Goal: Task Accomplishment & Management: Manage account settings

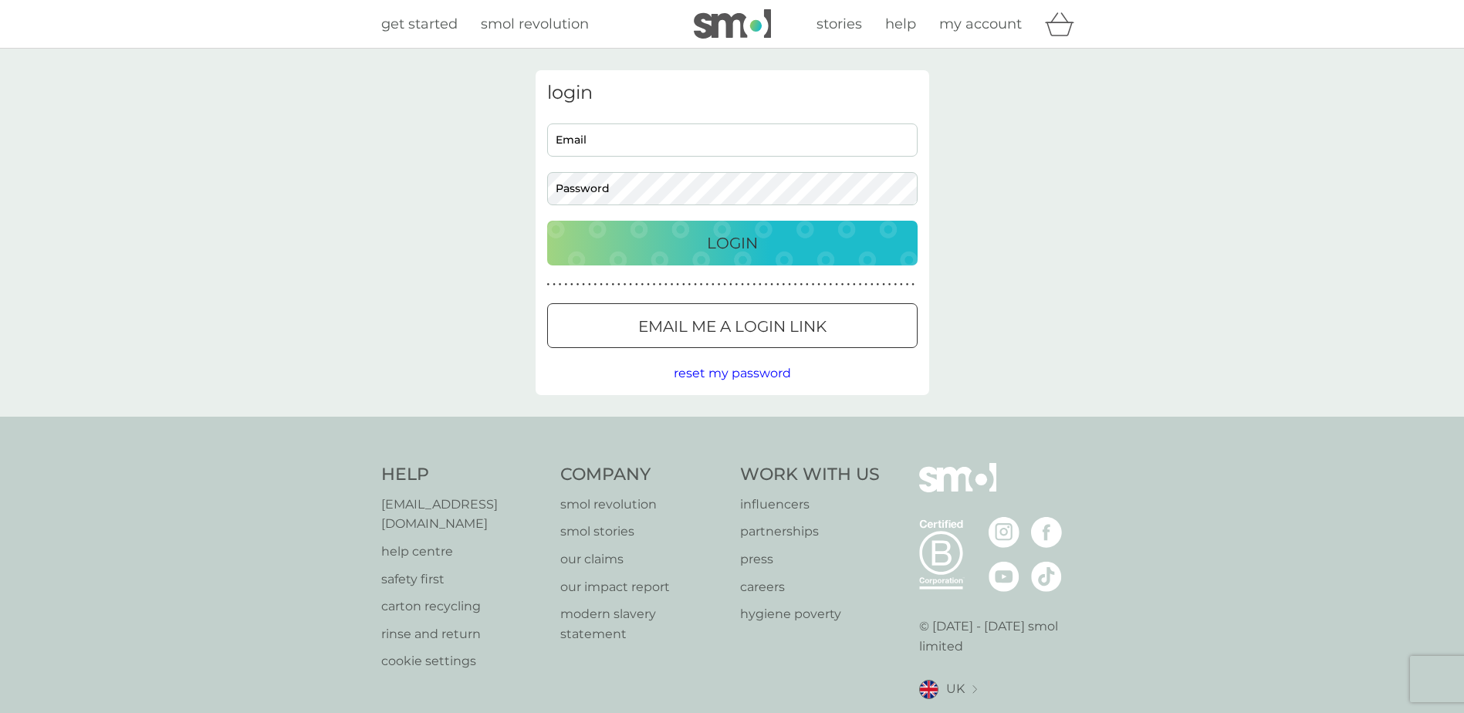
type input "[PERSON_NAME][DOMAIN_NAME][EMAIL_ADDRESS][DOMAIN_NAME]"
click at [752, 238] on p "Login" at bounding box center [732, 243] width 51 height 25
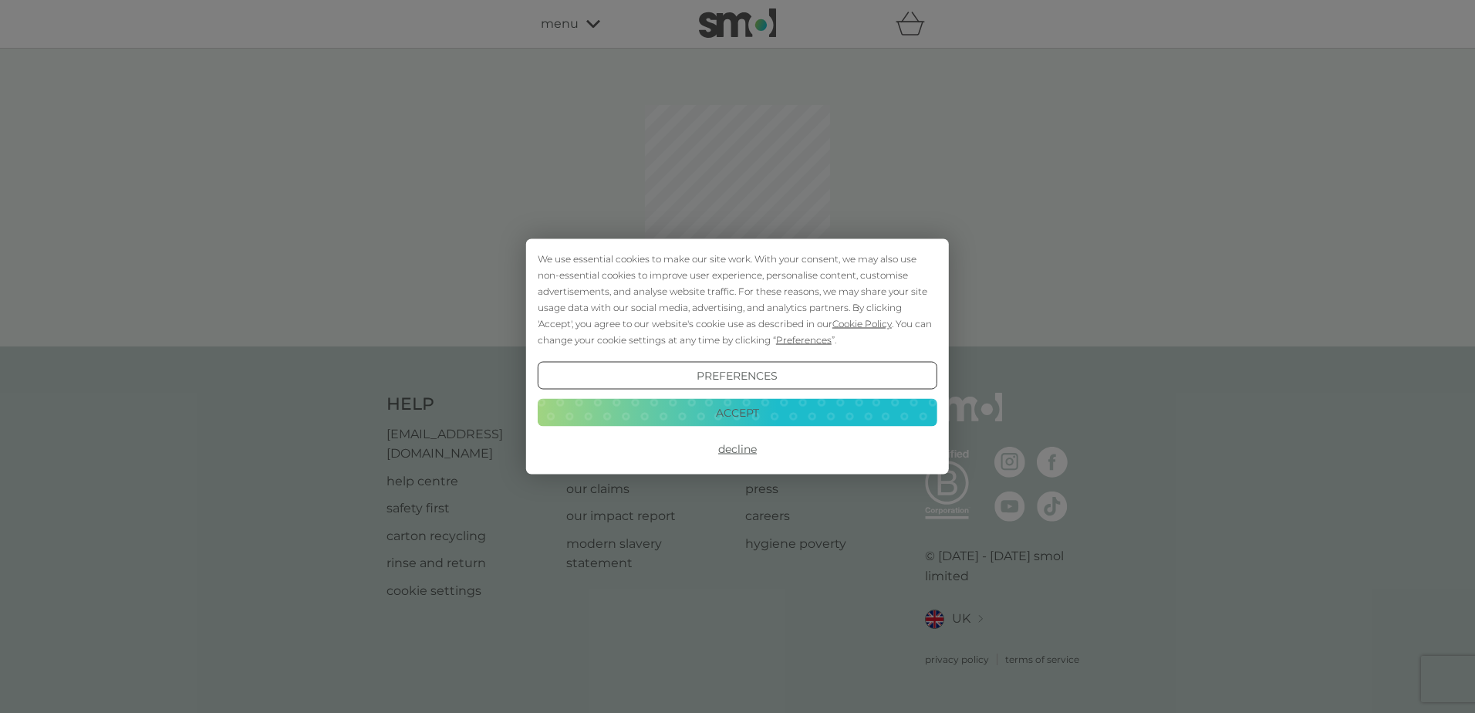
click at [725, 415] on button "Accept" at bounding box center [738, 412] width 400 height 28
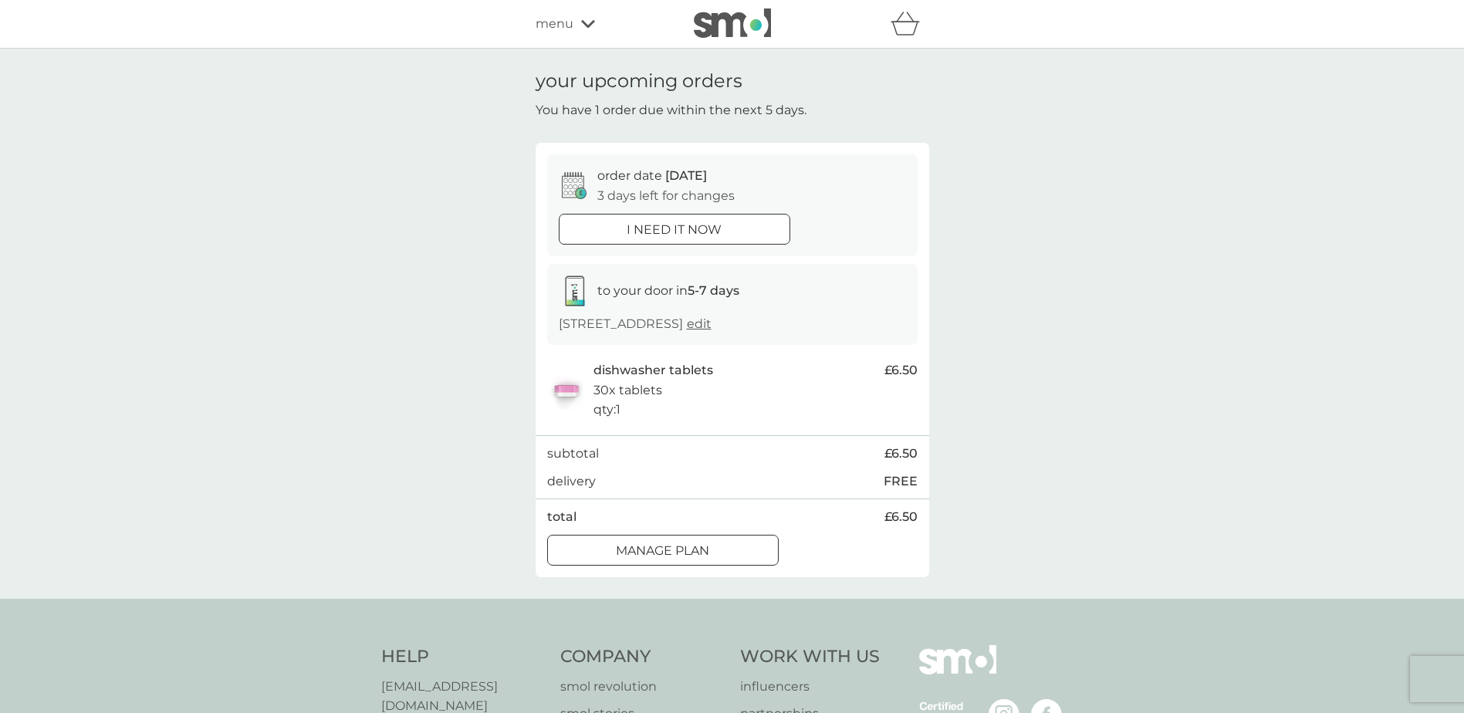
click at [718, 561] on div "Manage plan" at bounding box center [663, 551] width 230 height 20
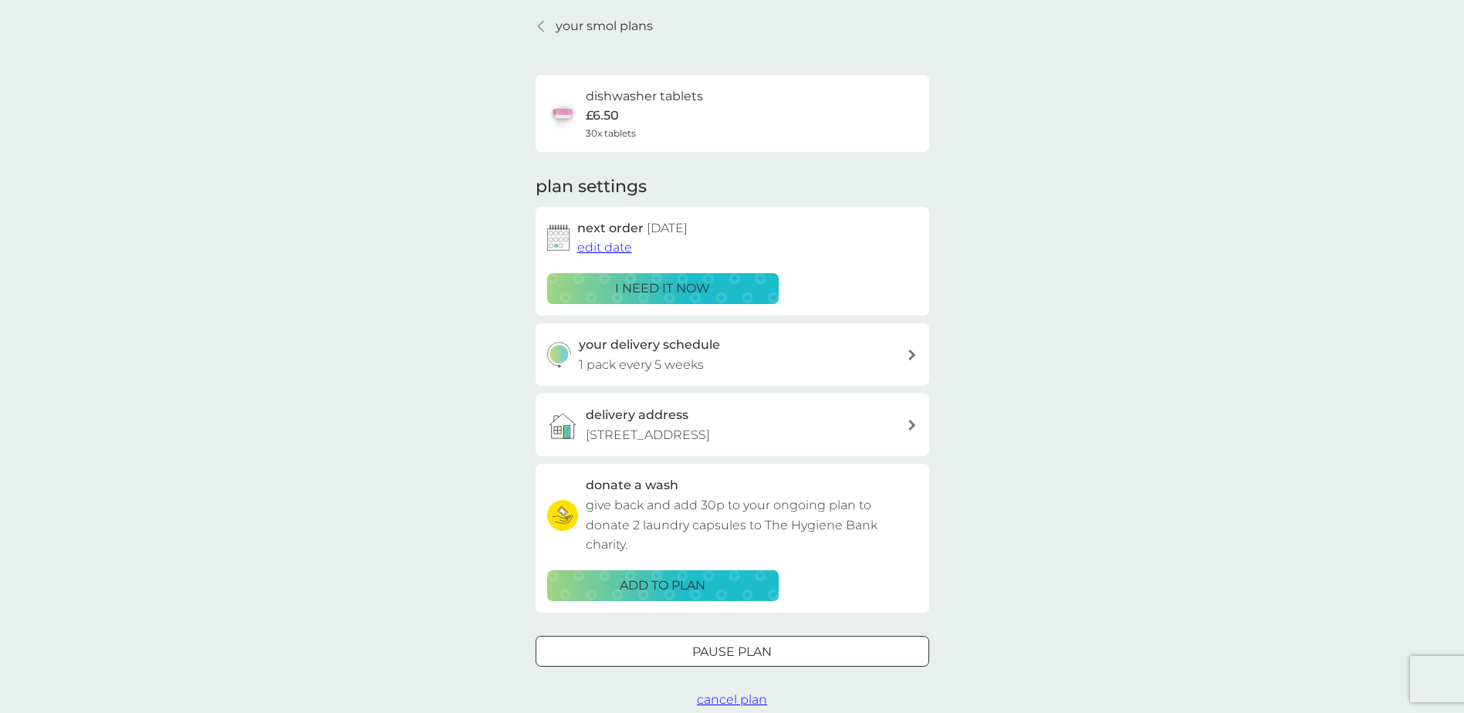
scroll to position [231, 0]
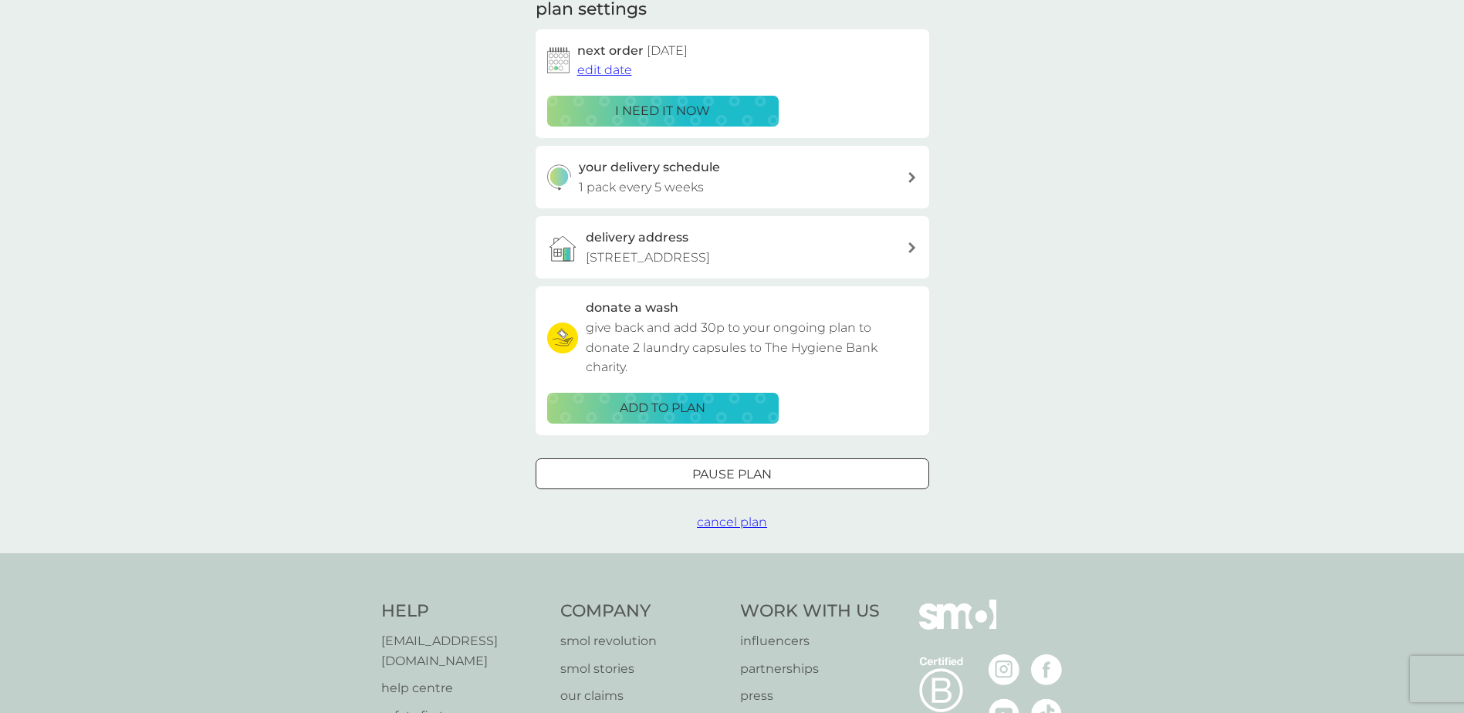
click at [764, 485] on p "Pause plan" at bounding box center [731, 475] width 79 height 20
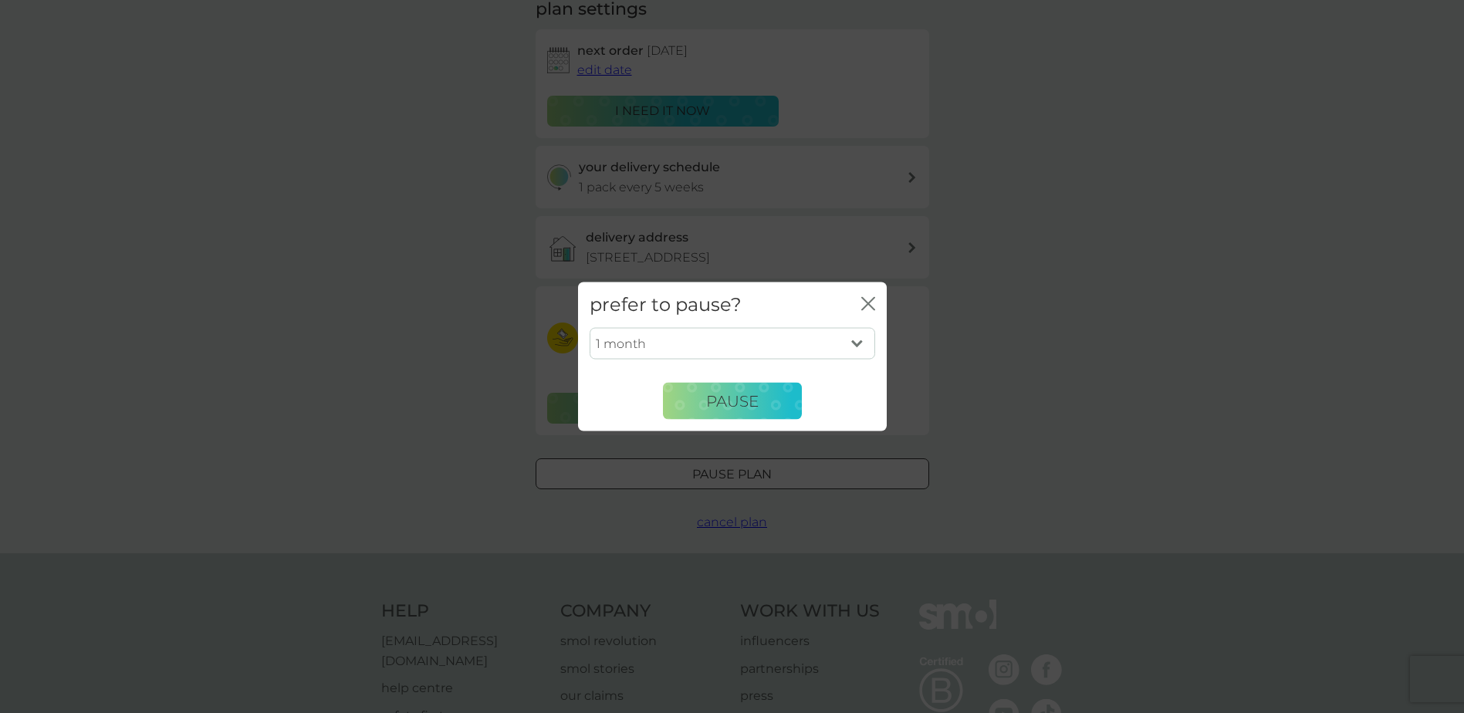
click at [859, 345] on select "1 month 2 months 3 months 4 months 5 months 6 months" at bounding box center [733, 343] width 286 height 32
click at [859, 346] on select "1 month 2 months 3 months 4 months 5 months 6 months" at bounding box center [733, 343] width 286 height 32
select select "3"
click at [590, 327] on select "1 month 2 months 3 months 4 months 5 months 6 months" at bounding box center [733, 343] width 286 height 32
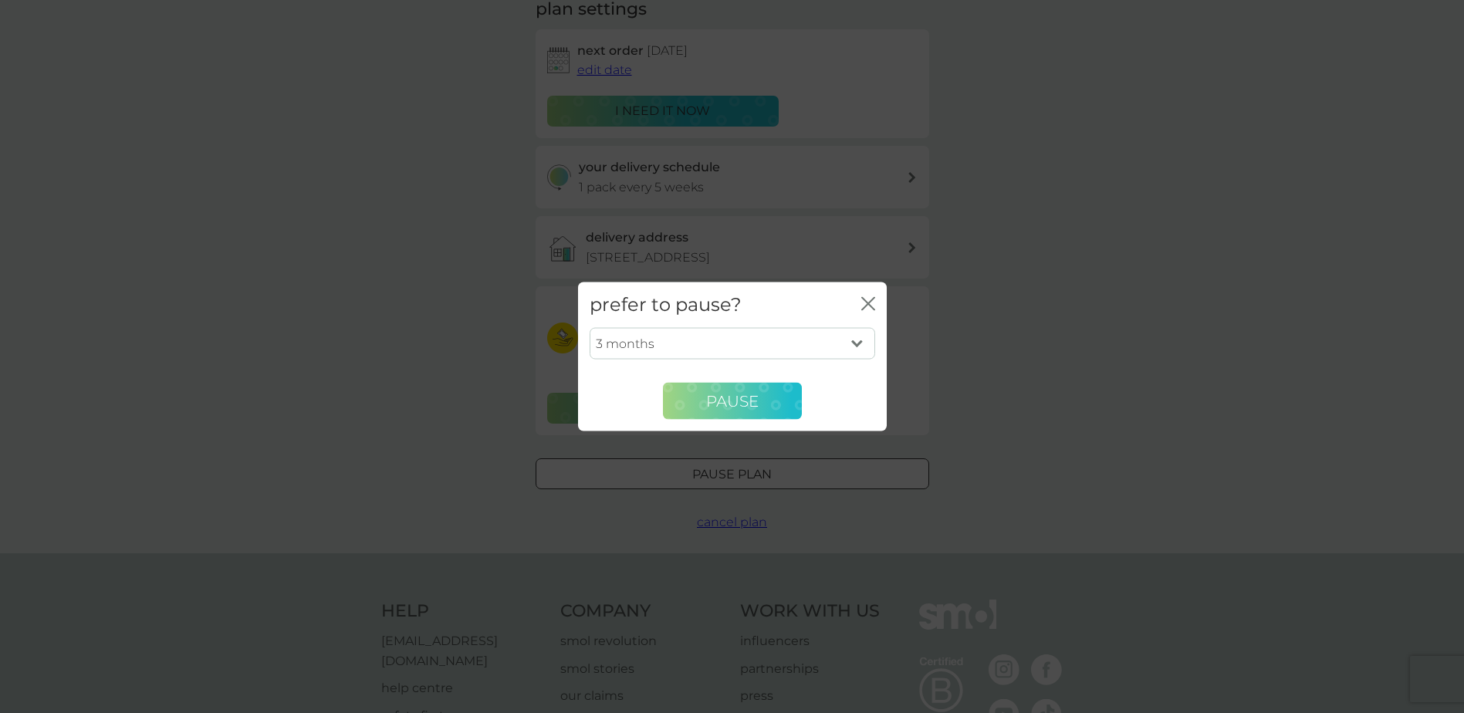
click at [733, 405] on span "Pause" at bounding box center [732, 400] width 52 height 19
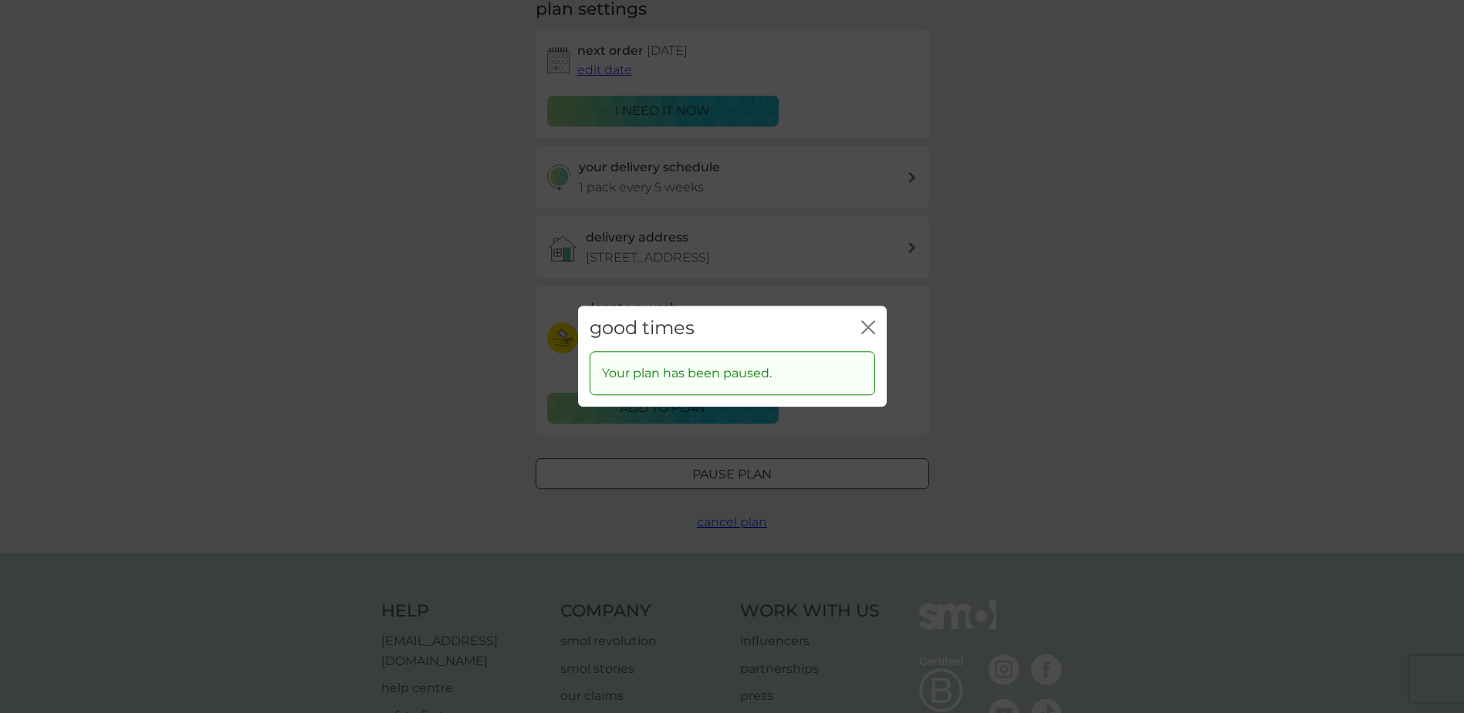
click at [867, 323] on icon "close" at bounding box center [868, 327] width 14 height 14
